Goal: Information Seeking & Learning: Check status

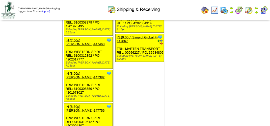
scroll to position [859, 0]
click at [217, 11] on img at bounding box center [215, 10] width 8 height 8
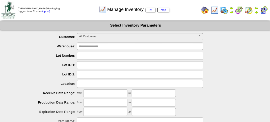
click at [83, 7] on div "Manage Inventory list map" at bounding box center [134, 8] width 154 height 14
click at [198, 7] on div "Manage Inventory list map" at bounding box center [134, 8] width 154 height 14
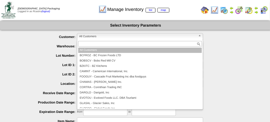
click at [118, 36] on span "All Customers" at bounding box center [137, 36] width 117 height 6
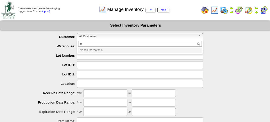
type input "*"
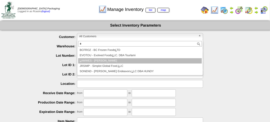
type input "*"
click at [90, 59] on li "L AMWES - Lamb-Weston" at bounding box center [140, 60] width 124 height 5
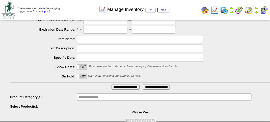
scroll to position [89, 0]
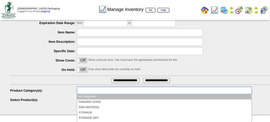
click at [101, 89] on input "text" at bounding box center [95, 90] width 32 height 6
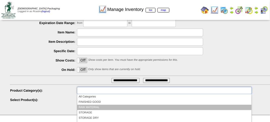
click at [96, 107] on li "RAW MATERIAL" at bounding box center [164, 107] width 175 height 5
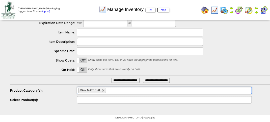
click at [96, 98] on input "text" at bounding box center [95, 99] width 32 height 6
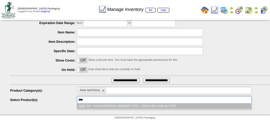
type input "****"
click at [102, 104] on li "7226 : RM - Formed Patty Tote(69 TOTE ~ 62100 LBS) Order by TOTE" at bounding box center [164, 105] width 175 height 5
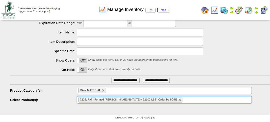
click at [120, 81] on input "**********" at bounding box center [126, 80] width 28 height 5
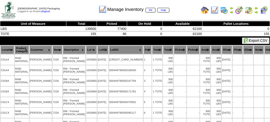
click at [6, 47] on th "Location" at bounding box center [8, 49] width 14 height 9
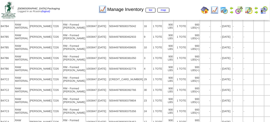
scroll to position [631, 0]
